Goal: Task Accomplishment & Management: Use online tool/utility

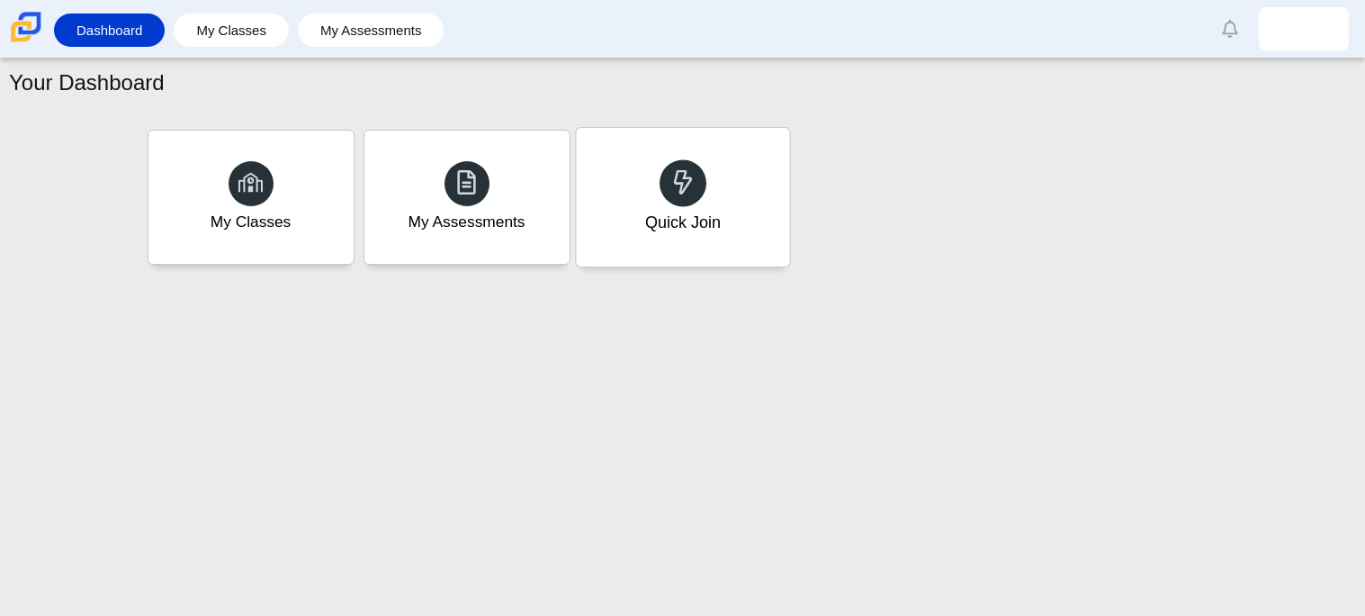
click at [633, 238] on div "Quick Join" at bounding box center [682, 197] width 213 height 139
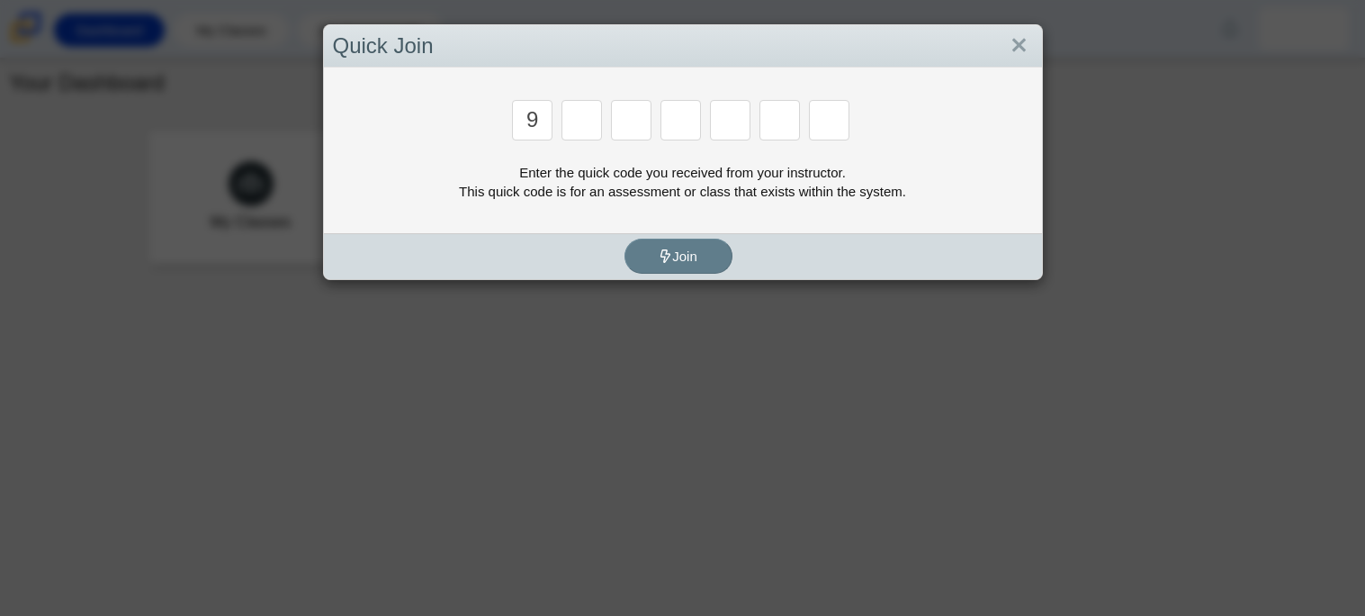
type input "9"
type input "p"
type input "y"
type input "9"
type input "8"
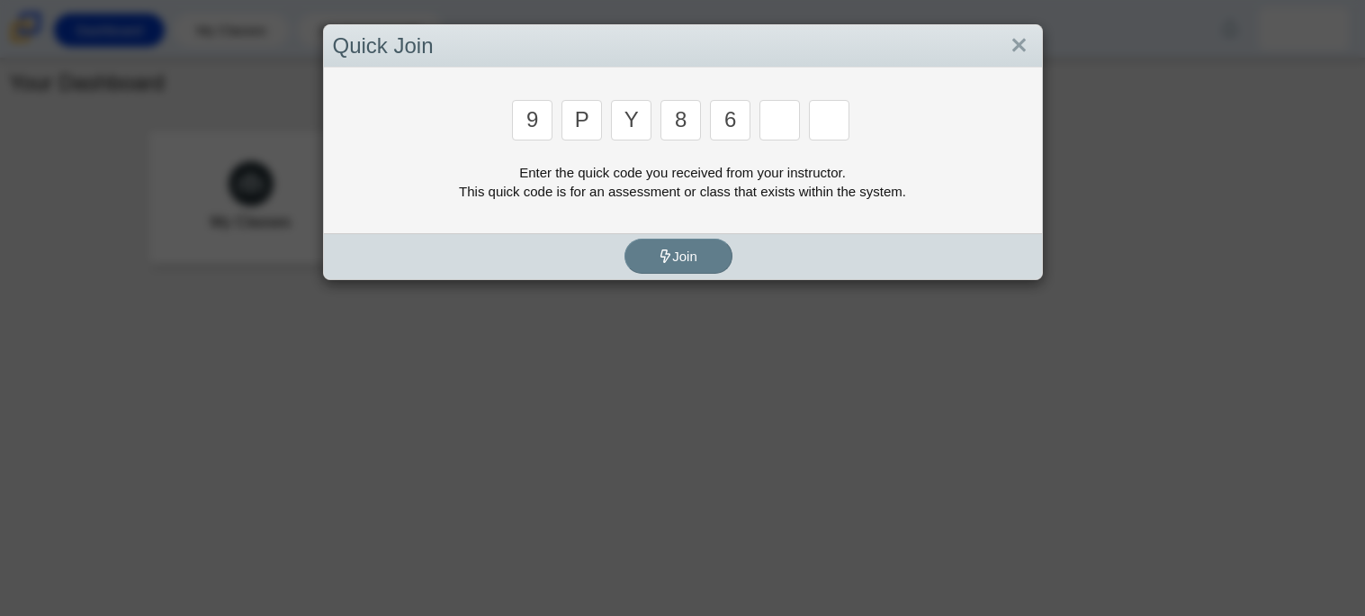
type input "6"
type input "c"
type input "9"
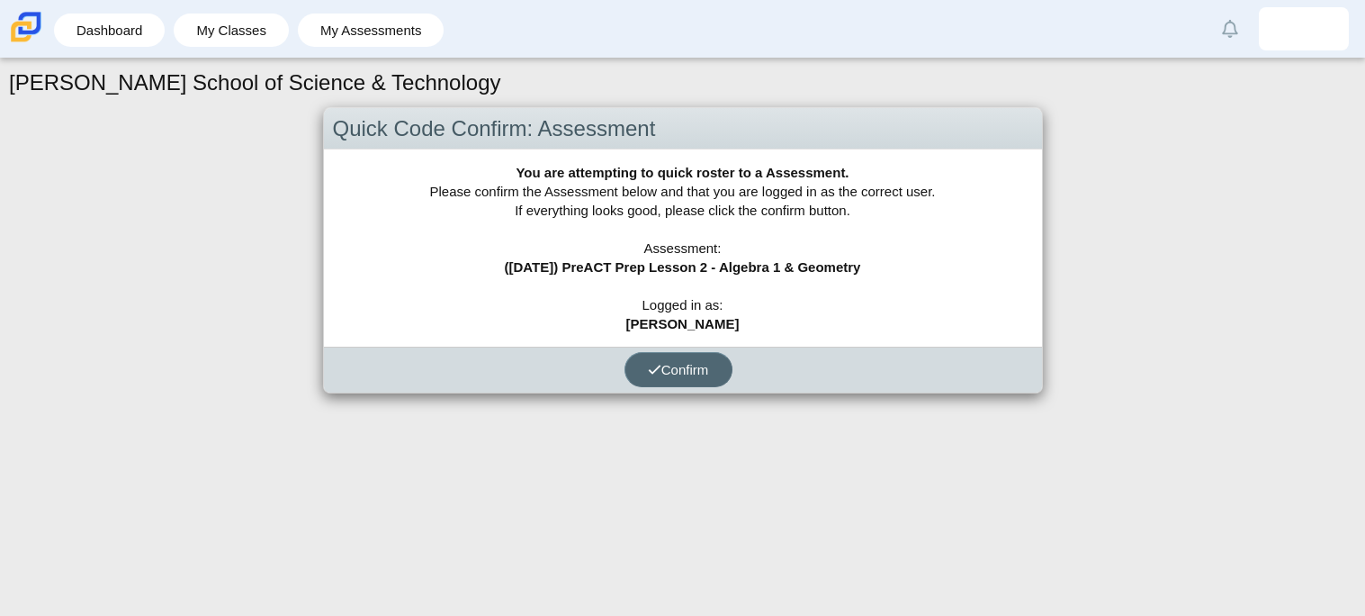
click at [688, 382] on button "Confirm" at bounding box center [679, 369] width 108 height 35
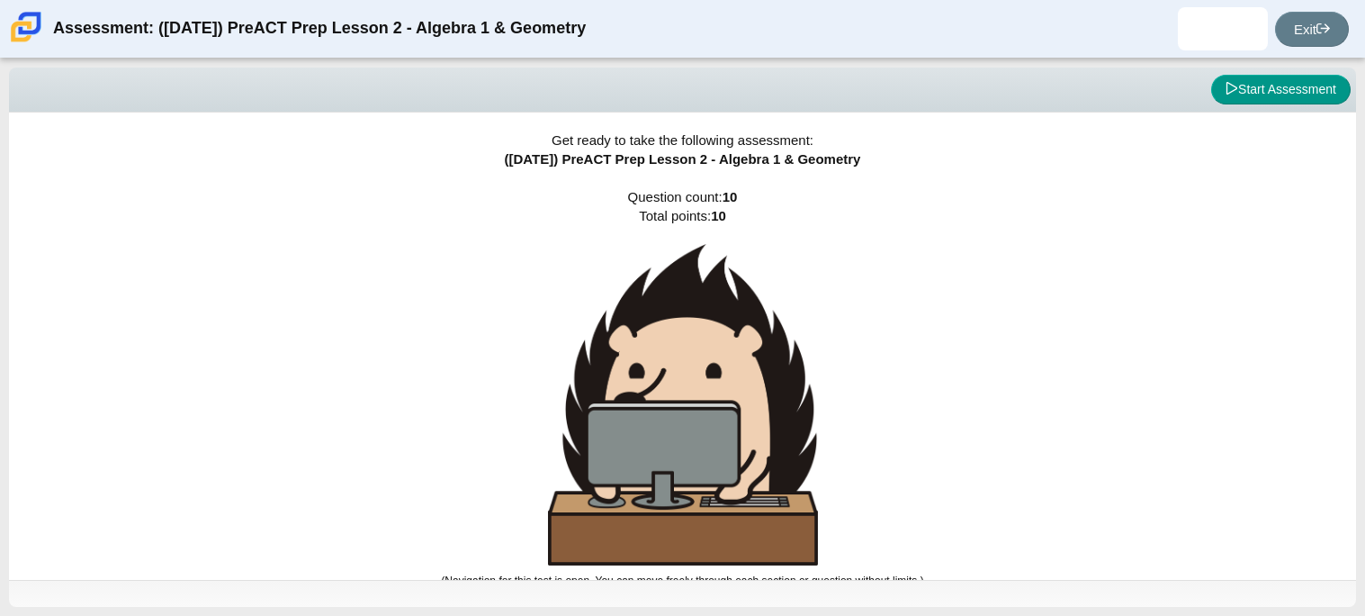
click at [906, 322] on div "Get ready to take the following assessment: (9/29/25) PreACT Prep Lesson 2 - Al…" at bounding box center [682, 345] width 1347 height 467
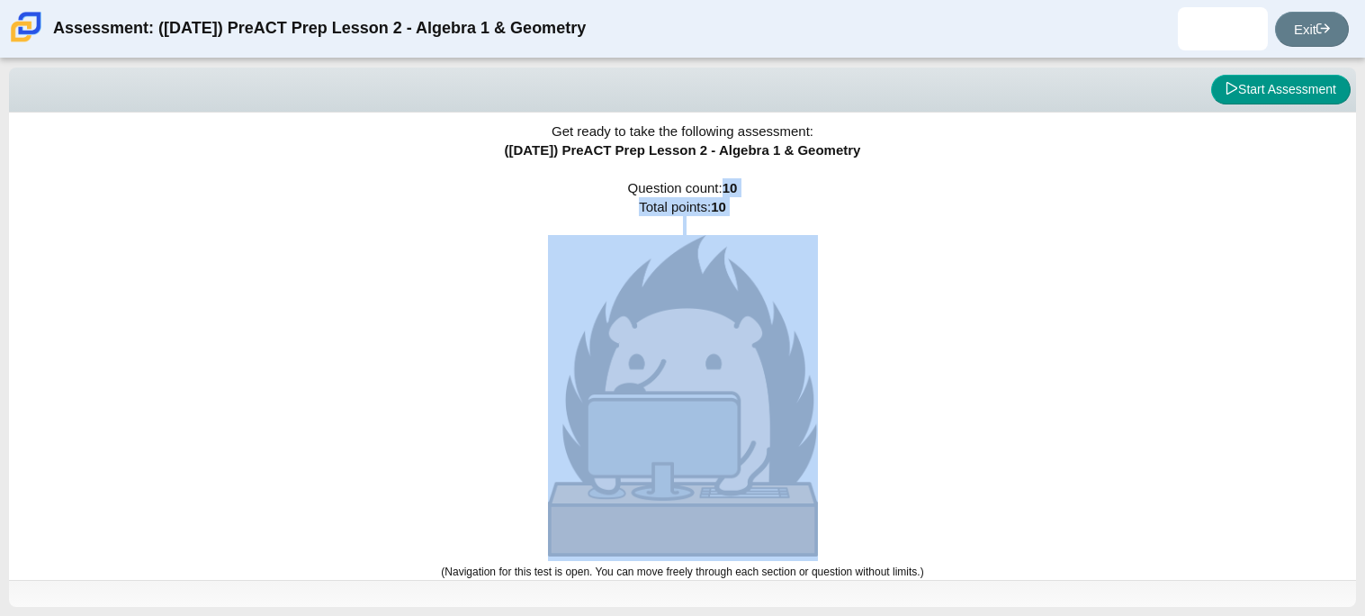
drag, startPoint x: 1351, startPoint y: 189, endPoint x: 1354, endPoint y: 249, distance: 60.4
click at [1354, 249] on div "Get ready to take the following assessment: (9/29/25) PreACT Prep Lesson 2 - Al…" at bounding box center [682, 336] width 1347 height 467
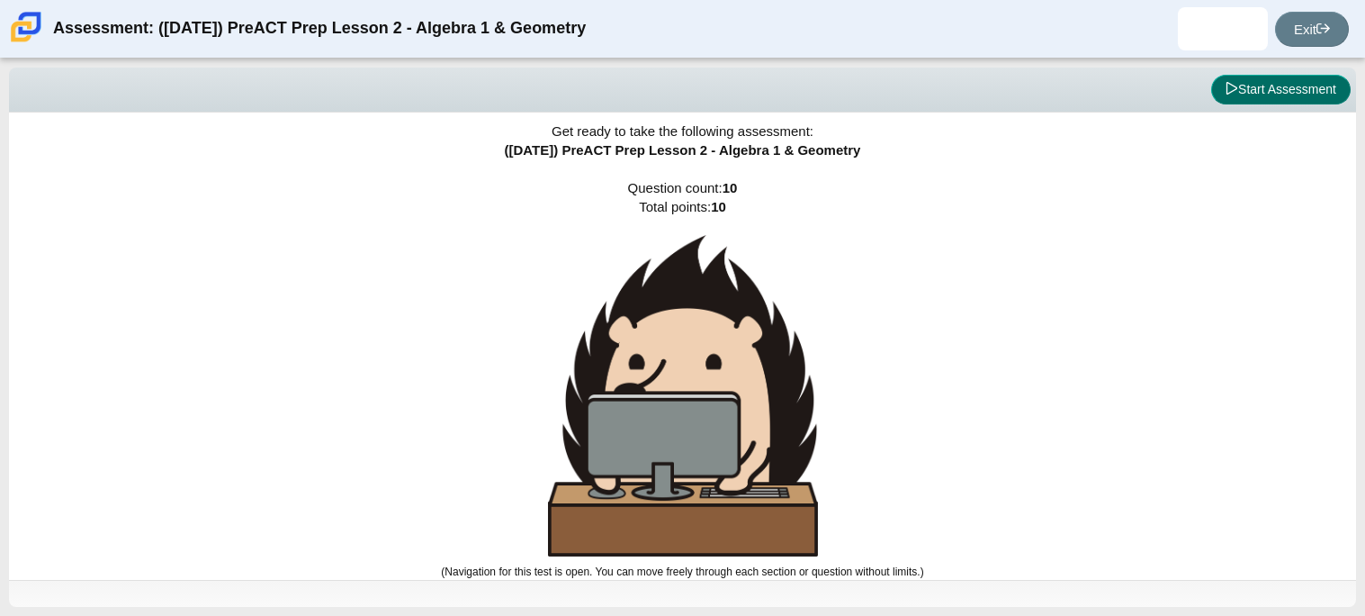
click at [1273, 93] on button "Start Assessment" at bounding box center [1280, 90] width 139 height 31
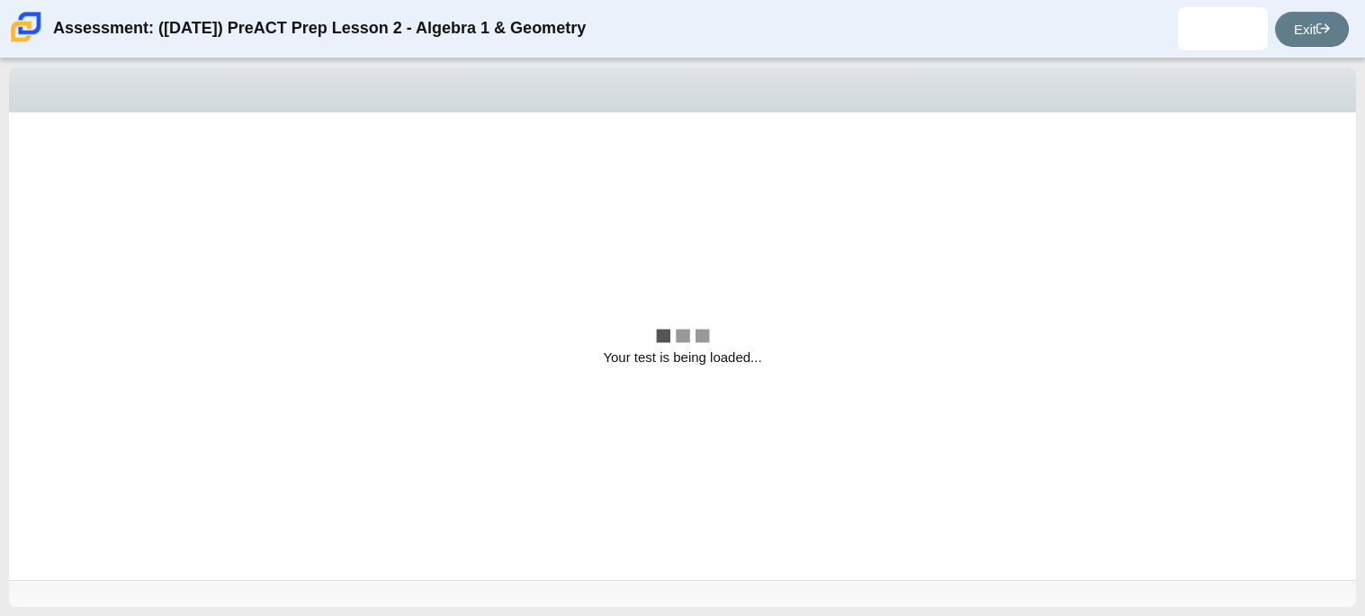
scroll to position [0, 0]
select select "bbf5d072-3e0b-44c4-9a12-6e7c9033f65b"
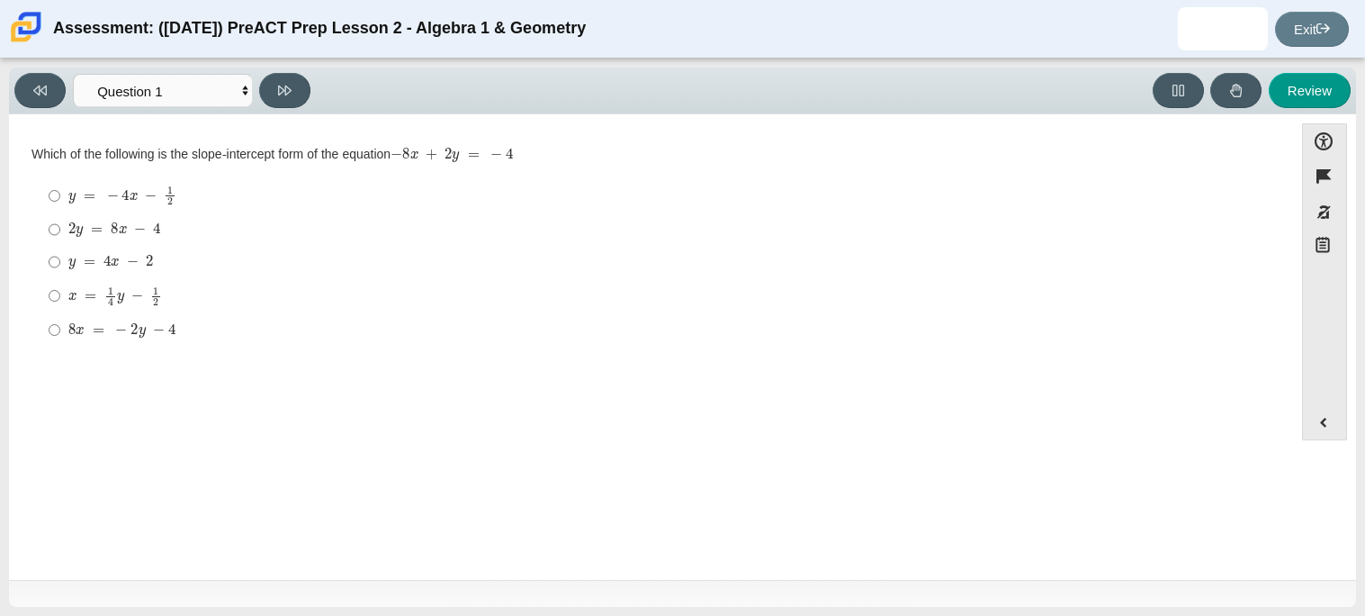
click at [37, 35] on img at bounding box center [26, 27] width 38 height 38
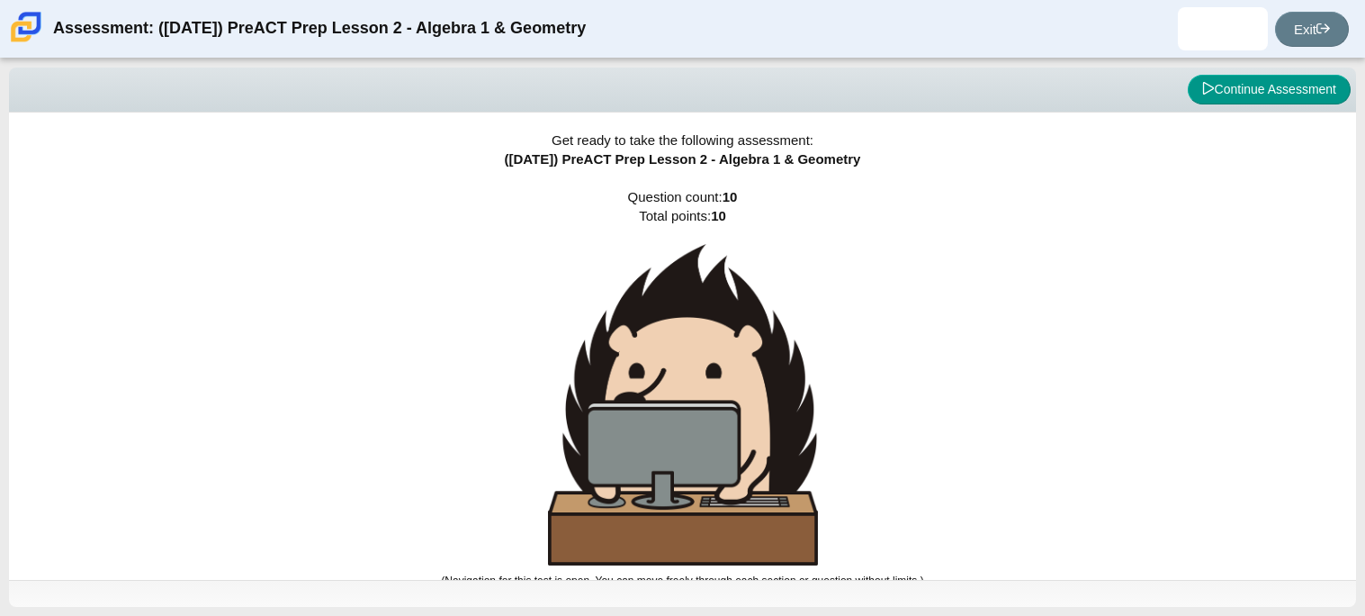
click at [852, 499] on div "Get ready to take the following assessment: ([DATE]) PreACT Prep Lesson 2 - Alg…" at bounding box center [682, 345] width 1347 height 467
